Goal: Transaction & Acquisition: Purchase product/service

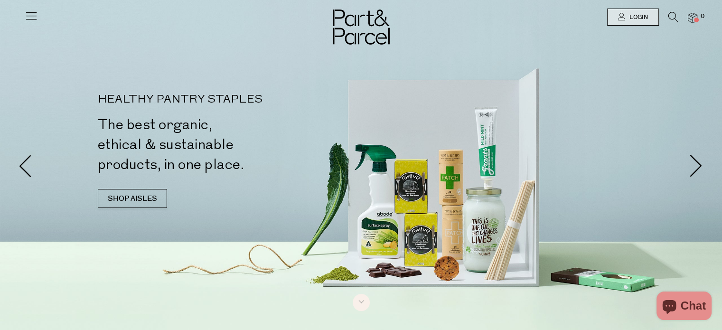
click at [673, 17] on icon at bounding box center [673, 17] width 10 height 10
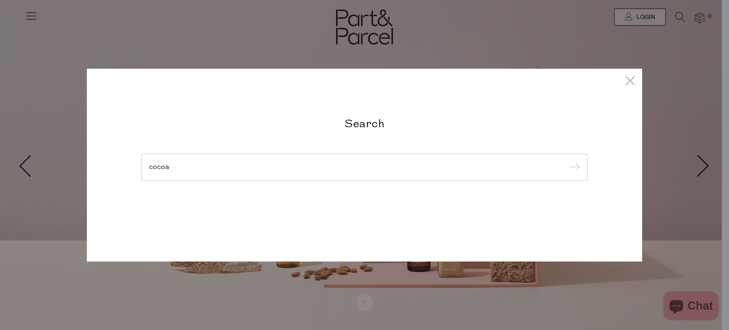
type input "cocoa"
click at [566, 160] on input "submit" at bounding box center [573, 167] width 14 height 14
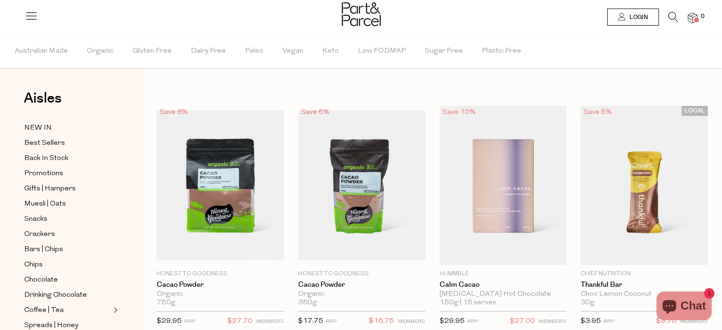
click at [670, 10] on div at bounding box center [361, 15] width 722 height 31
click at [672, 13] on icon at bounding box center [673, 17] width 10 height 10
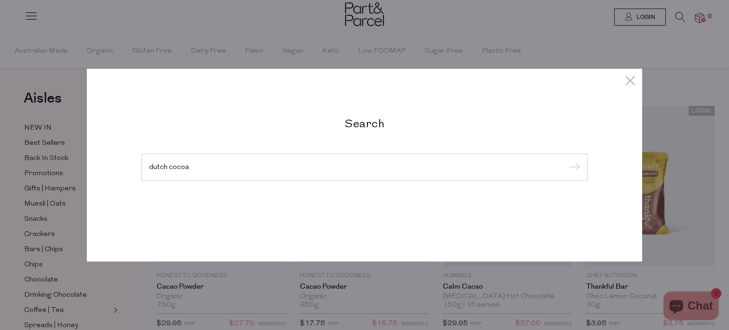
type input "dutch cocoa"
click at [566, 160] on input "submit" at bounding box center [573, 167] width 14 height 14
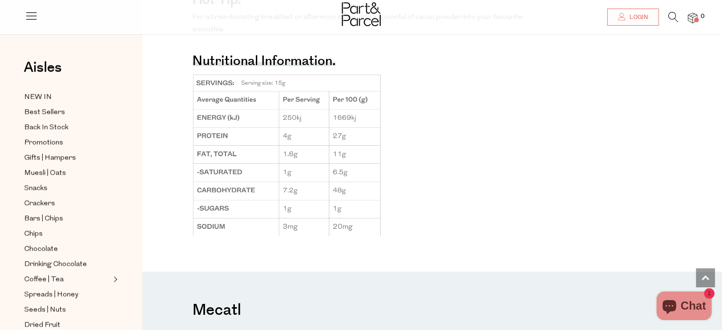
scroll to position [997, 0]
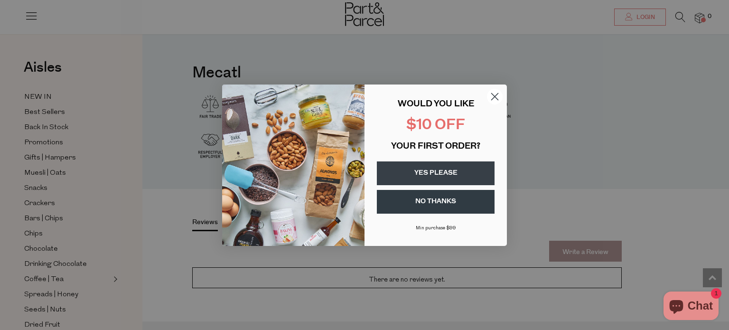
click at [499, 94] on circle "Close dialog" at bounding box center [495, 96] width 16 height 16
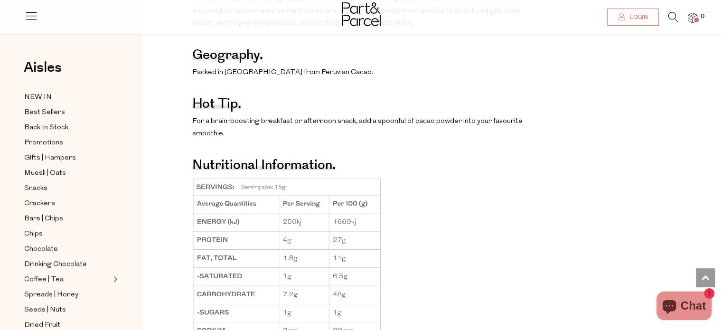
scroll to position [551, 0]
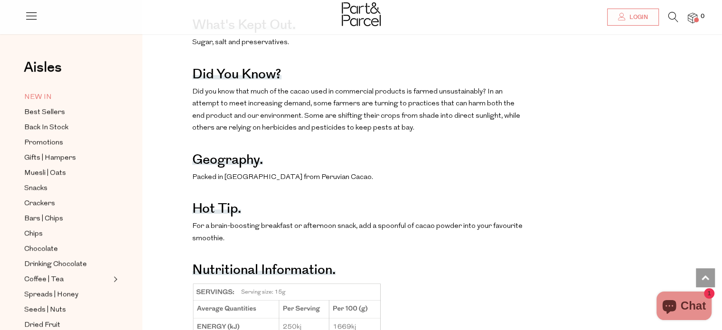
click at [39, 97] on span "NEW IN" at bounding box center [38, 97] width 28 height 11
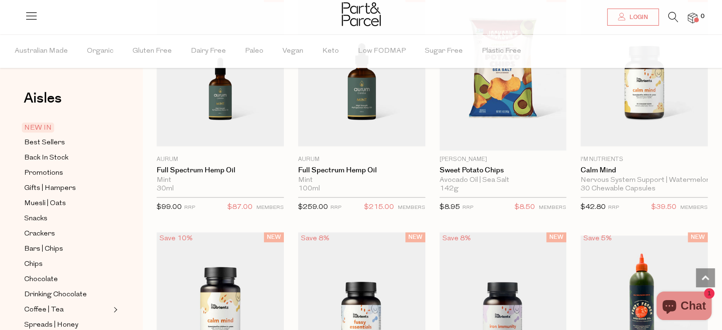
scroll to position [902, 0]
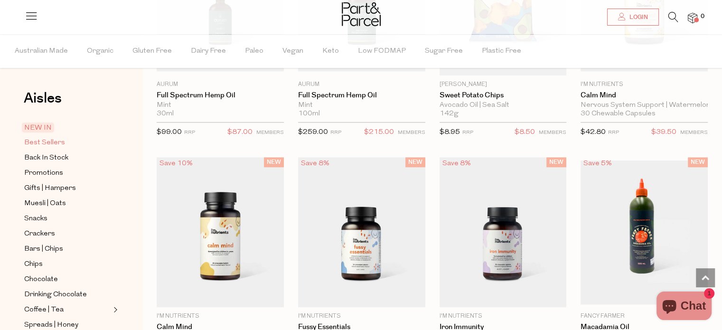
click at [64, 139] on span "Best Sellers" at bounding box center [44, 142] width 41 height 11
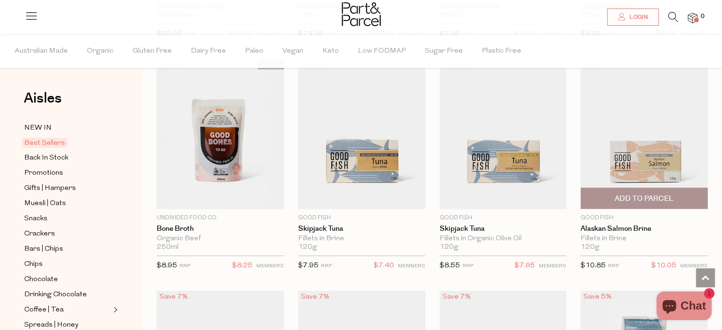
scroll to position [760, 0]
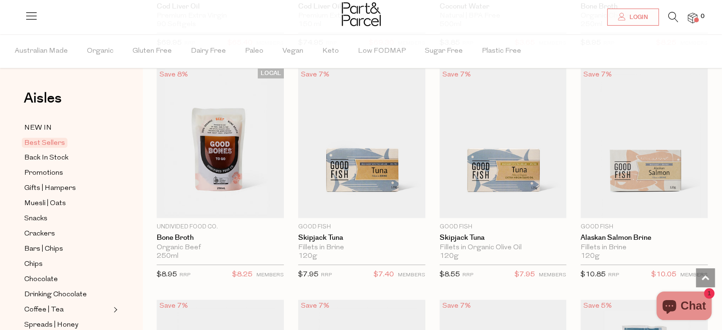
click at [671, 19] on icon at bounding box center [673, 17] width 10 height 10
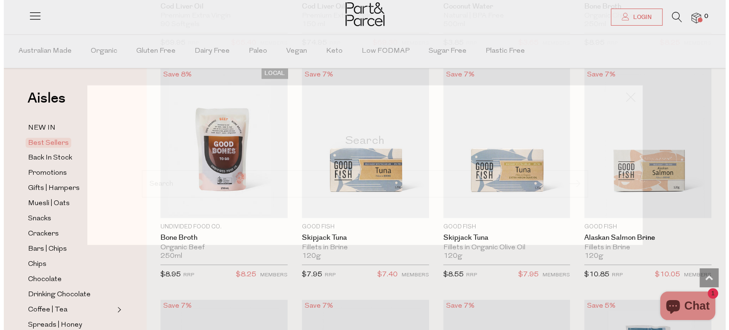
scroll to position [766, 0]
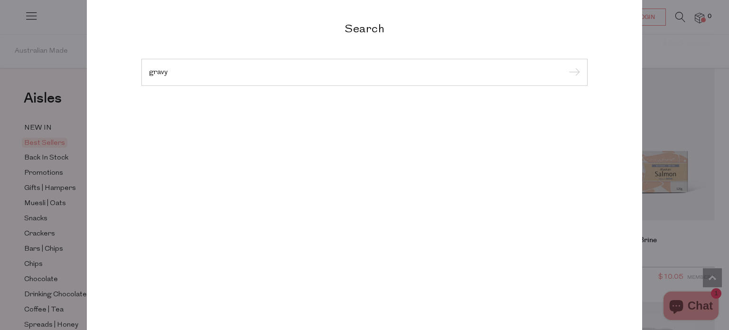
type input "gravy"
click at [566, 66] on input "submit" at bounding box center [573, 73] width 14 height 14
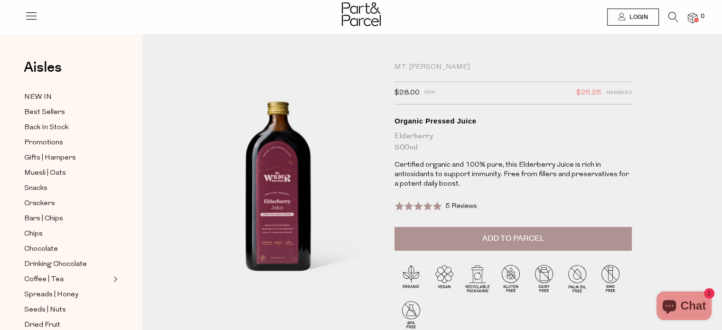
click at [427, 67] on div "Mt. Wilder" at bounding box center [512, 67] width 237 height 9
click at [420, 68] on div "Mt. Wilder" at bounding box center [512, 67] width 237 height 9
click at [674, 16] on icon at bounding box center [673, 17] width 10 height 10
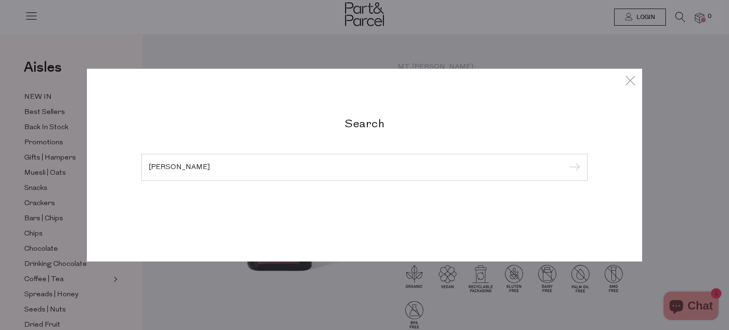
type input "wilder"
click at [566, 160] on input "submit" at bounding box center [573, 167] width 14 height 14
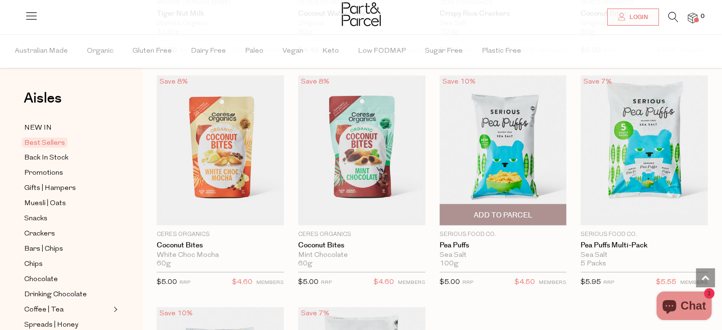
scroll to position [2136, 0]
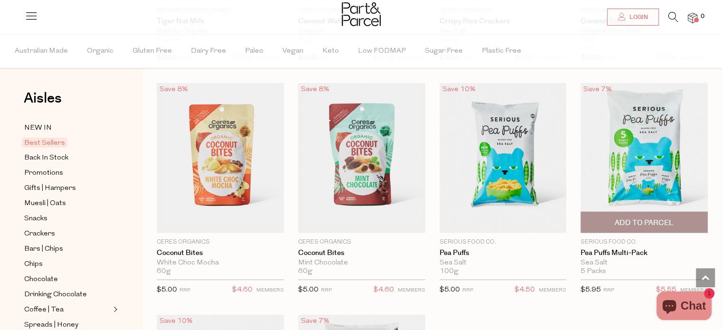
click at [638, 175] on img at bounding box center [644, 158] width 127 height 150
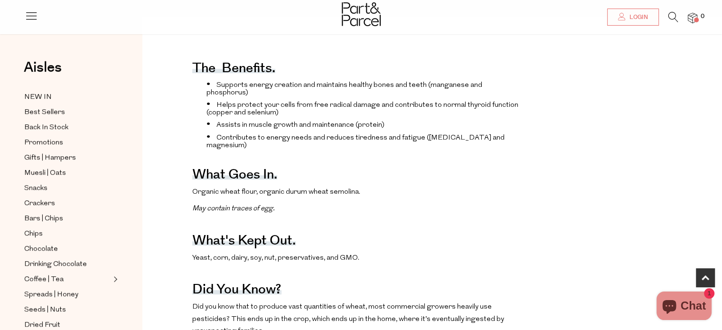
scroll to position [380, 0]
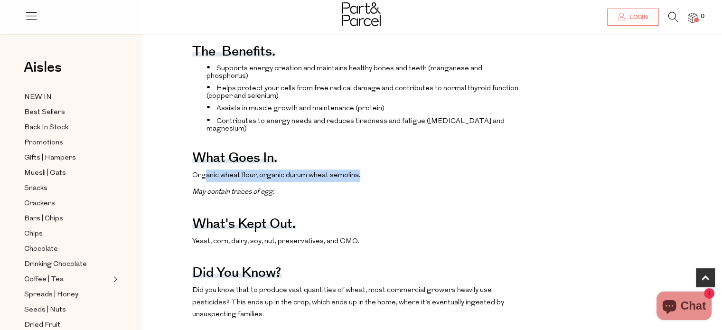
drag, startPoint x: 206, startPoint y: 178, endPoint x: 358, endPoint y: 180, distance: 152.4
click at [358, 180] on p "Organic wheat flour, organic durum wheat semolina." at bounding box center [357, 175] width 331 height 12
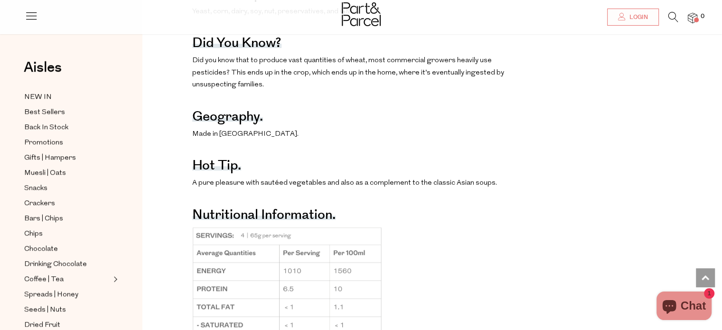
scroll to position [617, 0]
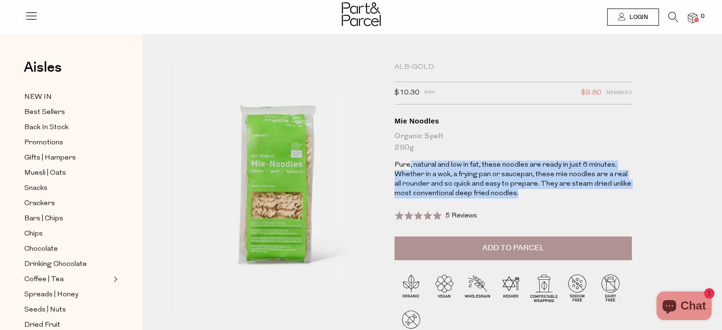
drag, startPoint x: 408, startPoint y: 167, endPoint x: 576, endPoint y: 189, distance: 169.6
click at [576, 189] on p "Pure, natural and low in fat, these noodles are ready in just 6 minutes. Whethe…" at bounding box center [512, 179] width 237 height 38
click at [572, 191] on p "Pure, natural and low in fat, these noodles are ready in just 6 minutes. Whethe…" at bounding box center [512, 179] width 237 height 38
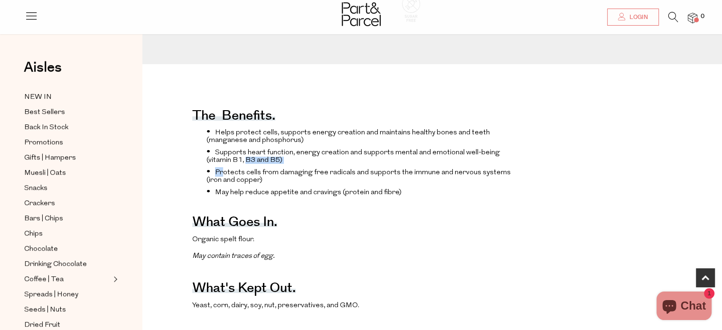
scroll to position [332, 0]
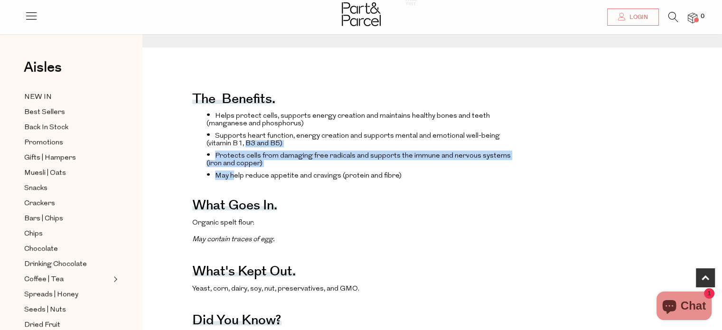
drag, startPoint x: 220, startPoint y: 164, endPoint x: 236, endPoint y: 193, distance: 33.2
click at [236, 180] on ul "Helps protect cells, supports energy creation and maintains healthy bones and t…" at bounding box center [357, 145] width 331 height 69
click at [236, 180] on li "May help reduce appetite and cravings (protein and fibre)" at bounding box center [364, 174] width 317 height 9
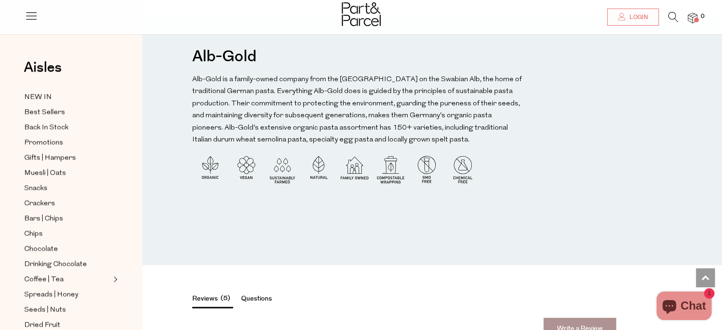
scroll to position [1044, 0]
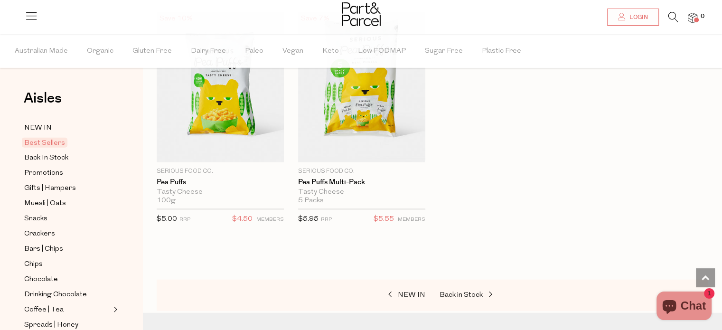
scroll to position [2546, 0]
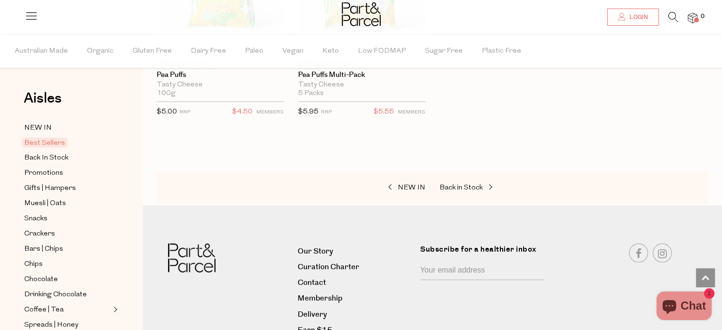
click at [539, 151] on div at bounding box center [432, 161] width 551 height 24
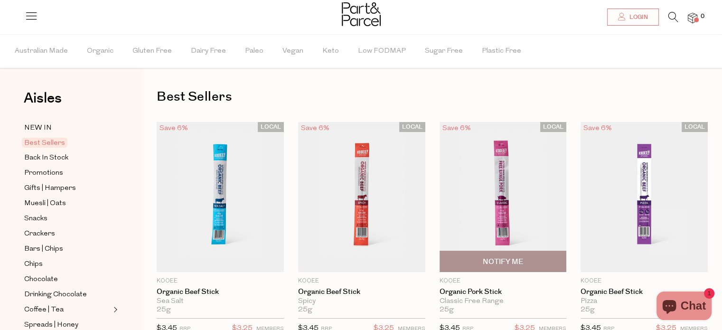
scroll to position [0, 0]
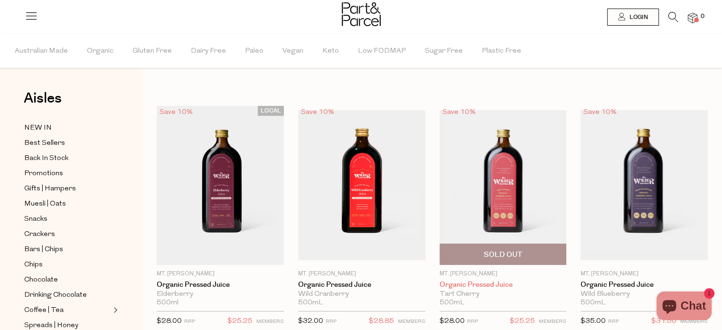
click at [464, 281] on link "Organic Pressed Juice" at bounding box center [503, 285] width 127 height 9
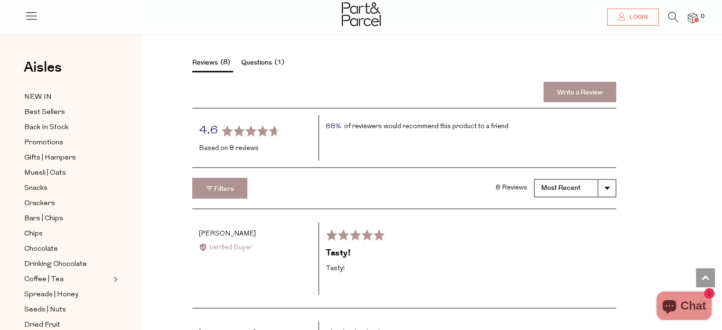
scroll to position [1329, 0]
